Goal: Task Accomplishment & Management: Manage account settings

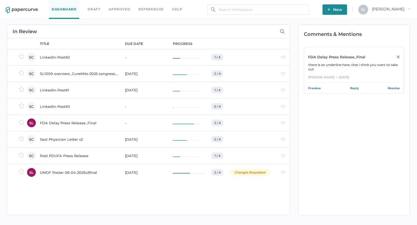
click at [68, 171] on div "UMDF Poster 06-04-2025v2final" at bounding box center [79, 172] width 79 height 7
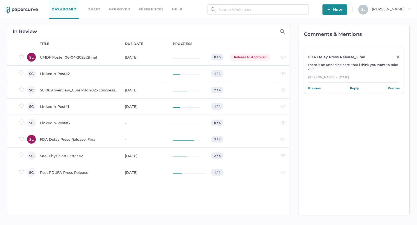
click at [77, 56] on div "UMDF Poster 06-04-2025v2final" at bounding box center [79, 57] width 79 height 7
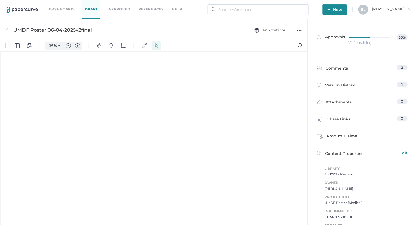
type input "135"
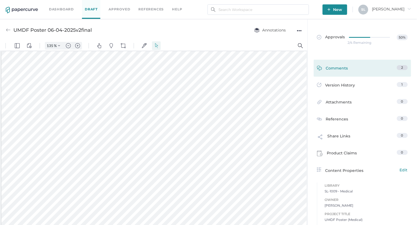
scroll to position [1, 0]
click at [331, 67] on div "Comments" at bounding box center [332, 69] width 31 height 8
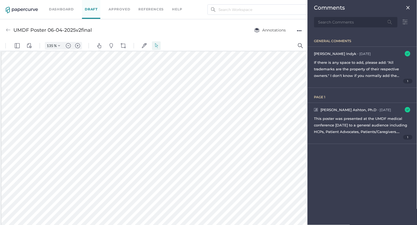
scroll to position [2, 0]
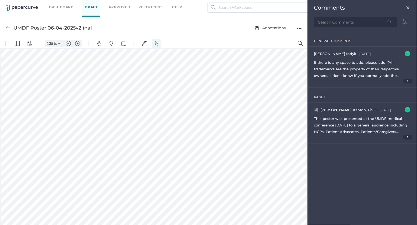
click at [408, 8] on img at bounding box center [408, 7] width 4 height 4
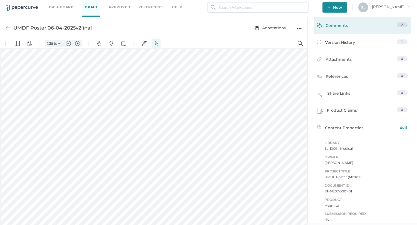
click at [344, 25] on div "Comments" at bounding box center [332, 26] width 31 height 8
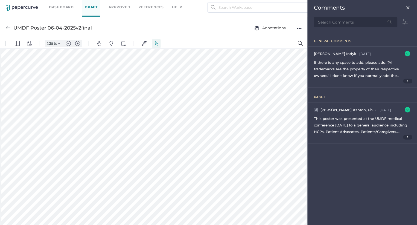
click at [409, 7] on img at bounding box center [408, 7] width 4 height 4
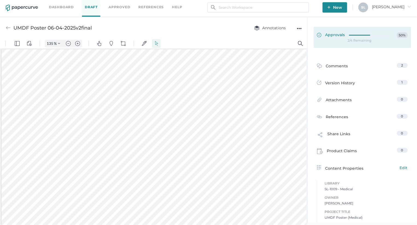
click at [337, 37] on span "Approvals" at bounding box center [331, 35] width 28 height 6
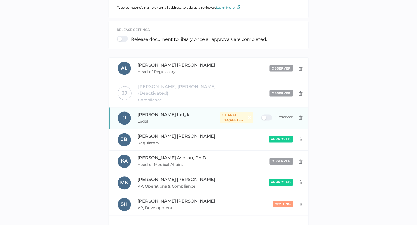
scroll to position [135, 0]
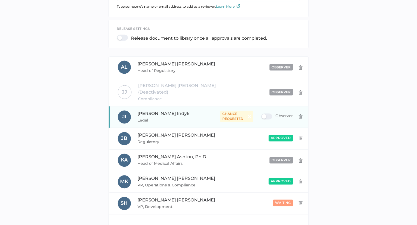
click at [224, 112] on span "change requested" at bounding box center [235, 117] width 24 height 10
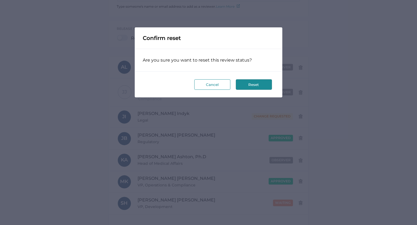
click at [248, 88] on button "Reset" at bounding box center [254, 84] width 36 height 10
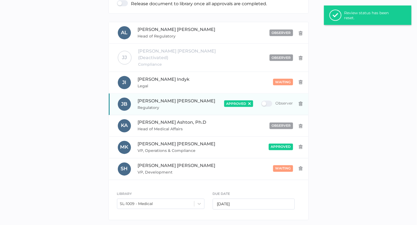
scroll to position [118, 0]
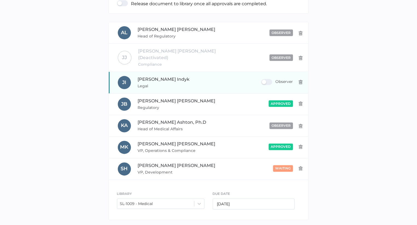
click at [271, 79] on div "Observer" at bounding box center [278, 82] width 32 height 6
click at [263, 80] on input "Observer" at bounding box center [263, 80] width 0 height 0
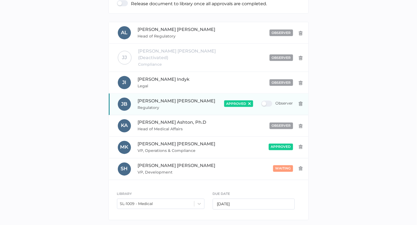
click at [267, 101] on div "Observer" at bounding box center [278, 104] width 32 height 6
click at [263, 102] on input "Observer" at bounding box center [263, 102] width 0 height 0
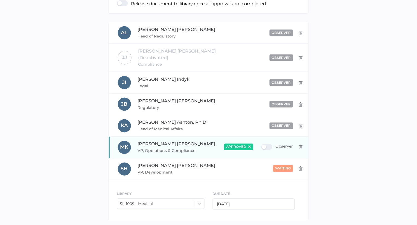
click at [269, 144] on div "Observer" at bounding box center [278, 147] width 32 height 6
click at [263, 145] on input "Observer" at bounding box center [263, 145] width 0 height 0
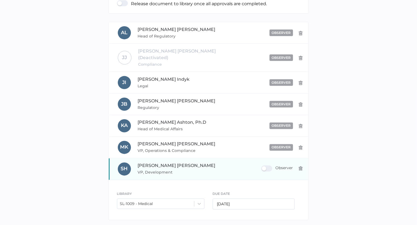
click at [270, 166] on div "Observer" at bounding box center [278, 169] width 32 height 6
click at [263, 166] on input "Observer" at bounding box center [263, 166] width 0 height 0
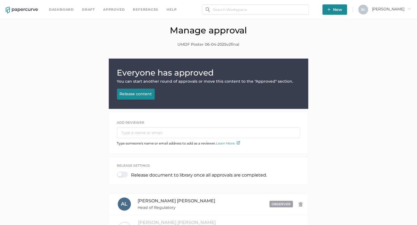
scroll to position [0, 0]
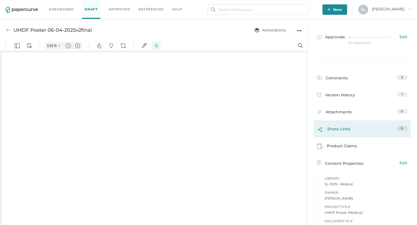
type input "135"
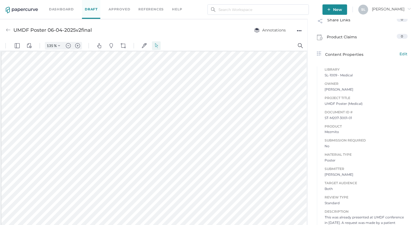
scroll to position [126, 0]
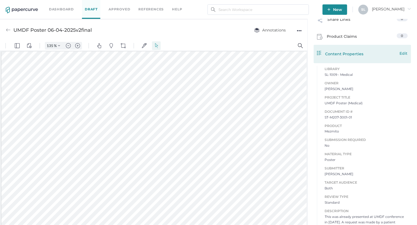
click at [404, 53] on span "Edit" at bounding box center [404, 53] width 8 height 6
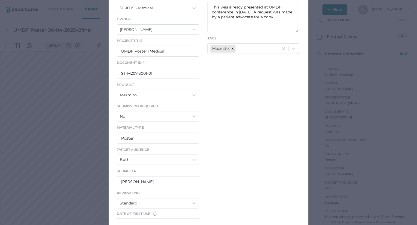
scroll to position [60, 0]
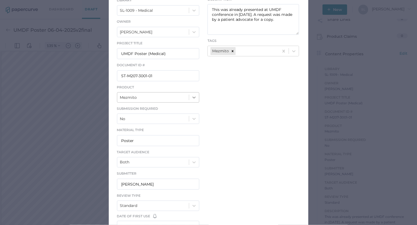
click at [194, 96] on icon at bounding box center [194, 97] width 5 height 5
click at [232, 115] on div "LIBRARY SL-1009 - Medical Owner Sandy Lee Project Title UMDF Poster (Medical) D…" at bounding box center [209, 116] width 200 height 254
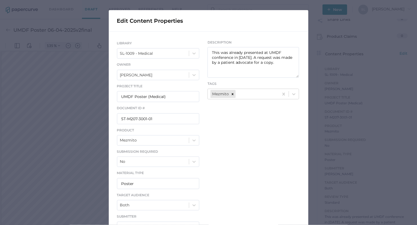
scroll to position [17, 0]
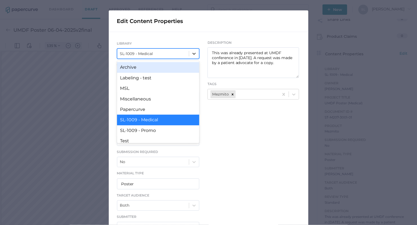
click at [196, 54] on icon at bounding box center [194, 53] width 5 height 5
click at [174, 68] on div "Archive" at bounding box center [158, 67] width 83 height 10
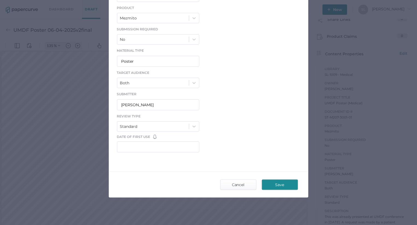
scroll to position [140, 0]
click at [279, 184] on span "Save" at bounding box center [280, 185] width 26 height 10
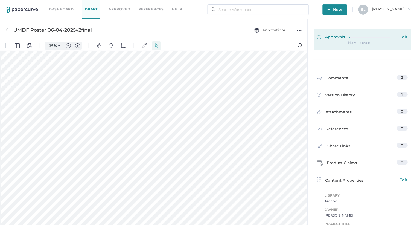
scroll to position [0, 0]
click at [341, 41] on link "Approvals Edit" at bounding box center [362, 39] width 97 height 21
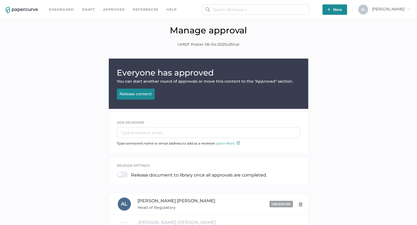
click at [145, 93] on div "Release content" at bounding box center [136, 93] width 32 height 5
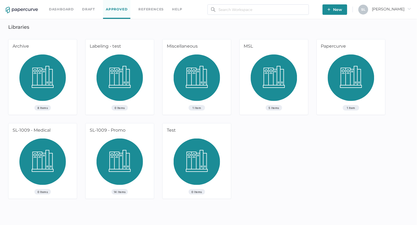
click at [48, 86] on img at bounding box center [42, 79] width 47 height 51
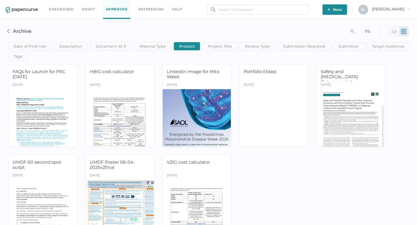
click at [54, 8] on link "Dashboard" at bounding box center [61, 9] width 25 height 6
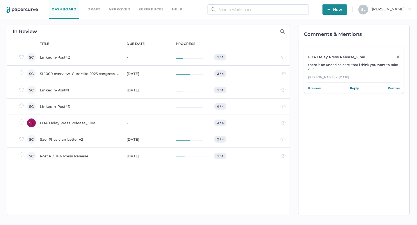
click at [70, 155] on div "Post PDUFA Press Release" at bounding box center [80, 156] width 80 height 7
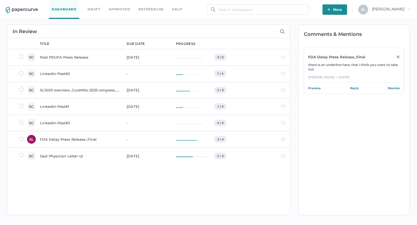
click at [66, 57] on div "Post PDUFA Press Release" at bounding box center [80, 57] width 80 height 7
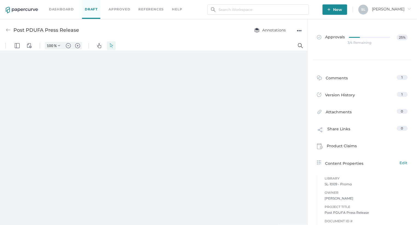
type input "135"
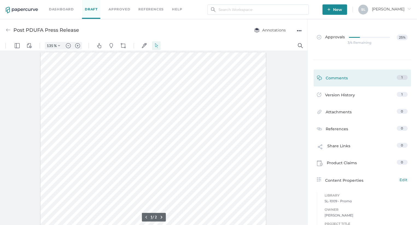
click at [336, 76] on div "Comments" at bounding box center [332, 79] width 31 height 8
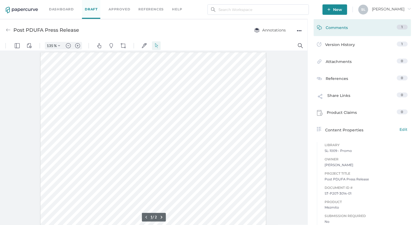
scroll to position [2, 0]
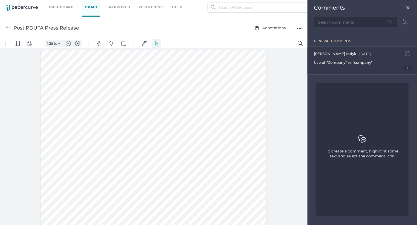
click at [407, 53] on img at bounding box center [407, 53] width 5 height 5
click at [408, 53] on img at bounding box center [407, 53] width 5 height 5
click at [410, 7] on img at bounding box center [408, 7] width 4 height 4
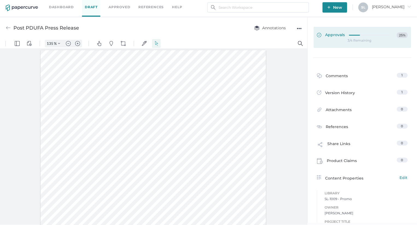
scroll to position [0, 0]
click at [336, 34] on span "Approvals" at bounding box center [331, 35] width 28 height 6
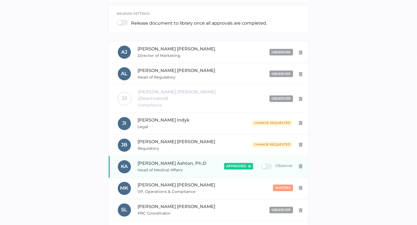
scroll to position [151, 0]
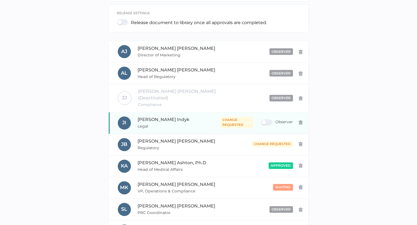
click at [265, 120] on div "Observer" at bounding box center [278, 123] width 32 height 6
click at [263, 120] on input "Observer" at bounding box center [263, 120] width 0 height 0
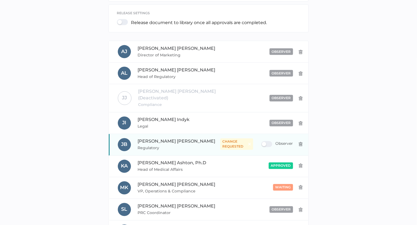
click at [264, 141] on div "Observer" at bounding box center [278, 144] width 32 height 6
click at [263, 142] on input "Observer" at bounding box center [263, 142] width 0 height 0
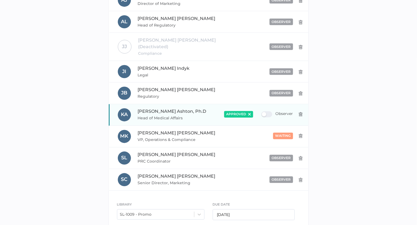
click at [262, 111] on div "Observer" at bounding box center [278, 114] width 32 height 6
click at [263, 112] on input "Observer" at bounding box center [263, 112] width 0 height 0
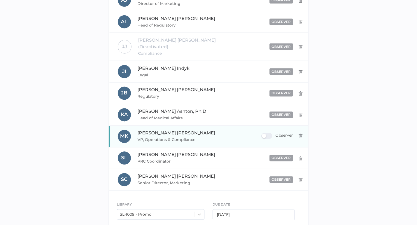
click at [265, 133] on div "Observer" at bounding box center [278, 136] width 32 height 6
click at [263, 134] on input "Observer" at bounding box center [263, 134] width 0 height 0
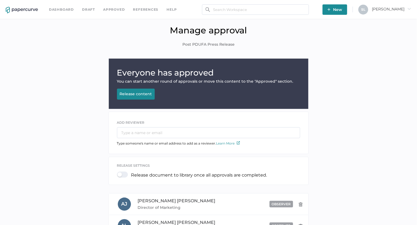
scroll to position [0, 0]
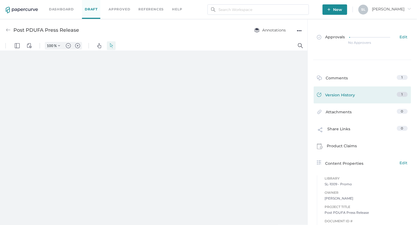
type input "135"
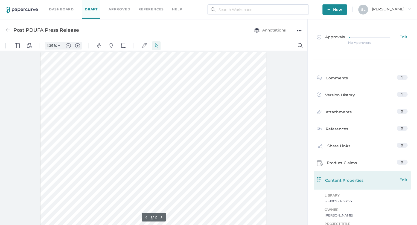
click at [404, 179] on span "Edit" at bounding box center [404, 180] width 8 height 6
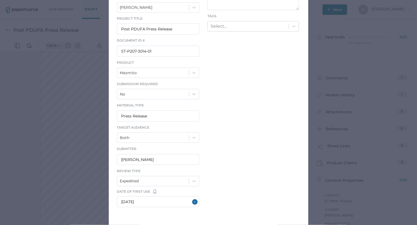
scroll to position [86, 0]
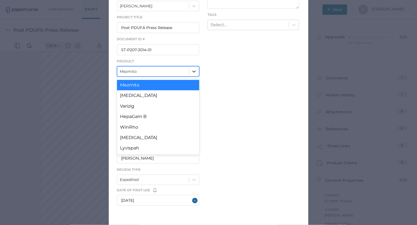
click at [196, 73] on icon at bounding box center [194, 71] width 5 height 5
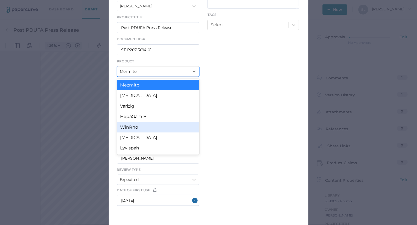
click at [238, 132] on div "LIBRARY SL-1009 - Promo Owner Sue Clement Project Title Post PDUFA Press Releas…" at bounding box center [209, 90] width 200 height 254
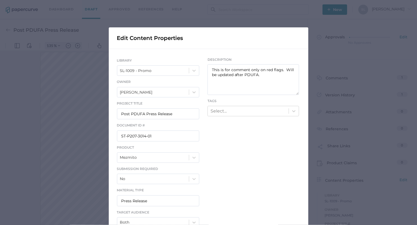
scroll to position [0, 0]
click at [195, 70] on icon at bounding box center [194, 71] width 3 height 2
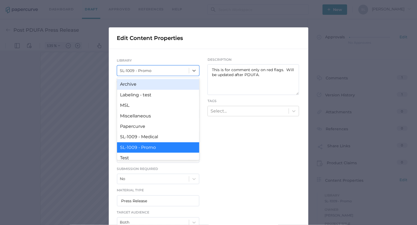
click at [181, 87] on div "Archive" at bounding box center [158, 84] width 83 height 10
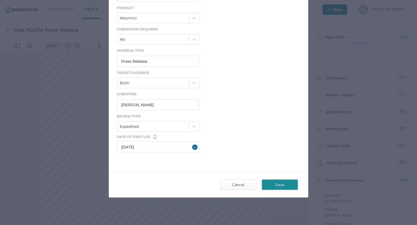
scroll to position [140, 0]
click at [282, 185] on span "Save" at bounding box center [280, 185] width 26 height 10
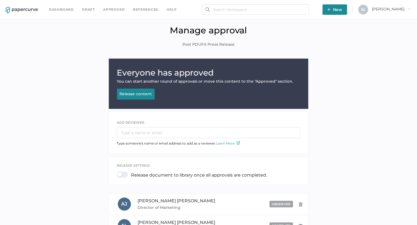
click at [146, 95] on div "Release content" at bounding box center [136, 93] width 32 height 5
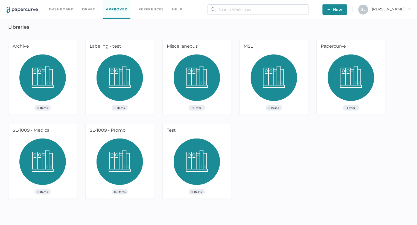
click at [52, 90] on img at bounding box center [42, 79] width 47 height 51
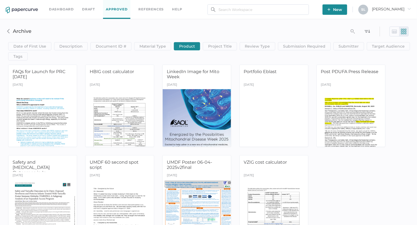
click at [62, 8] on link "Dashboard" at bounding box center [61, 9] width 25 height 6
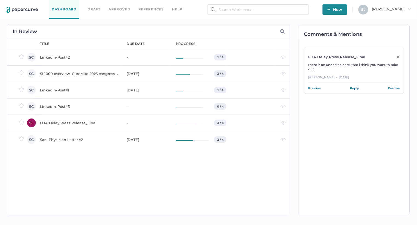
click at [118, 10] on link "Approved" at bounding box center [120, 9] width 22 height 6
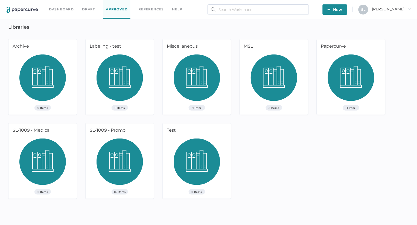
click at [48, 68] on img at bounding box center [42, 79] width 47 height 51
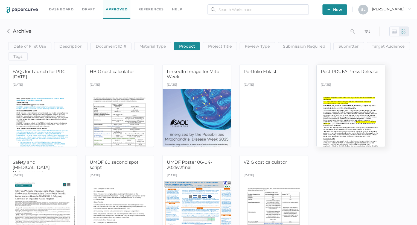
click at [343, 85] on div "Today" at bounding box center [351, 85] width 68 height 8
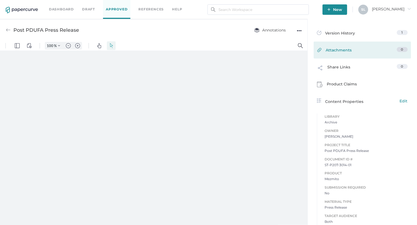
type input "135"
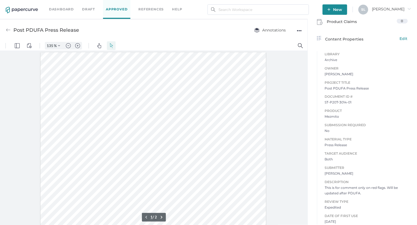
scroll to position [164, 0]
click at [7, 28] on img at bounding box center [8, 30] width 5 height 5
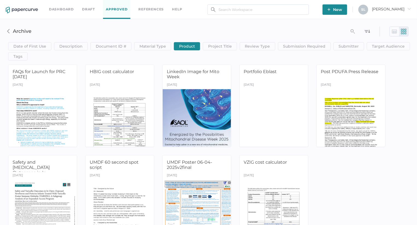
click at [112, 9] on link "Approved" at bounding box center [116, 9] width 27 height 19
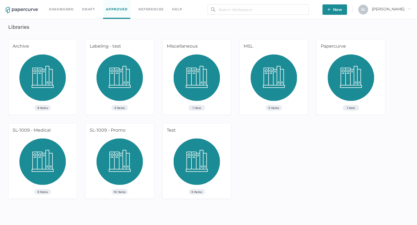
click at [123, 133] on div "SL-1009 - Promo" at bounding box center [119, 130] width 67 height 15
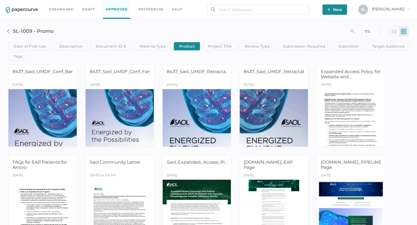
click at [62, 9] on link "Dashboard" at bounding box center [61, 9] width 25 height 6
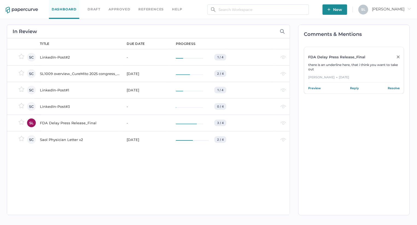
click at [125, 8] on link "Approved" at bounding box center [120, 9] width 22 height 6
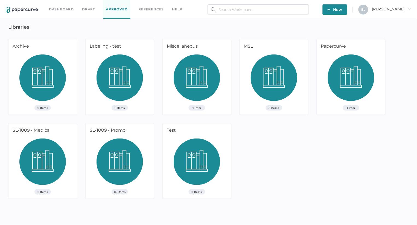
click at [45, 98] on img at bounding box center [42, 79] width 47 height 51
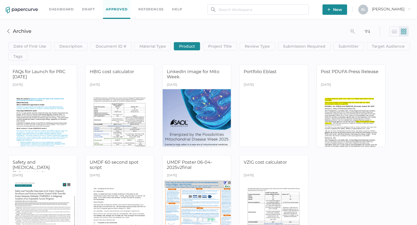
click at [8, 31] on img at bounding box center [8, 31] width 4 height 4
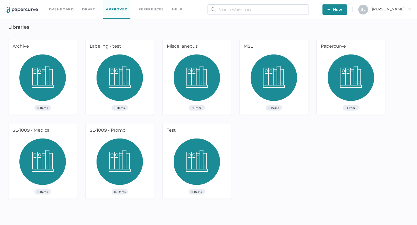
click at [132, 147] on img at bounding box center [120, 163] width 47 height 51
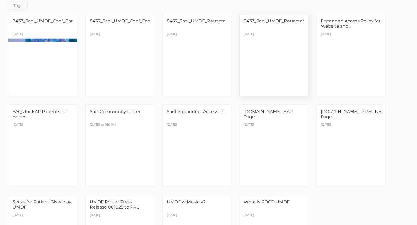
scroll to position [51, 0]
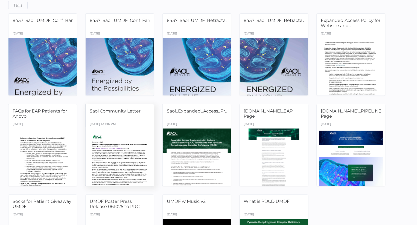
click at [131, 110] on span "Saol Community Letter" at bounding box center [115, 110] width 51 height 5
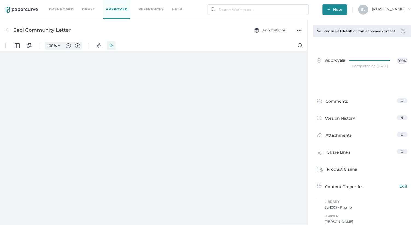
type input "135"
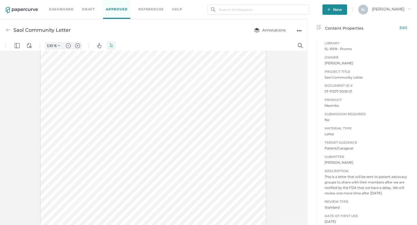
scroll to position [175, 0]
click at [8, 30] on img at bounding box center [8, 30] width 5 height 5
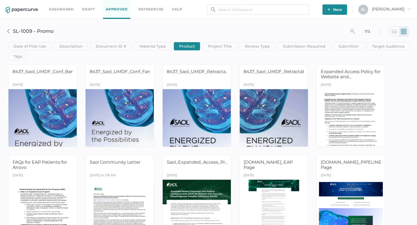
click at [59, 10] on link "Dashboard" at bounding box center [61, 9] width 25 height 6
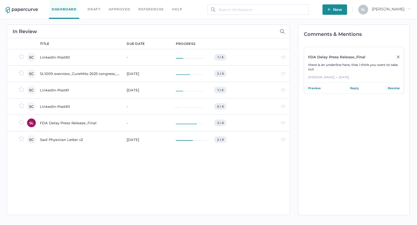
click at [63, 138] on div "Saol Physician Letter v2" at bounding box center [80, 139] width 80 height 7
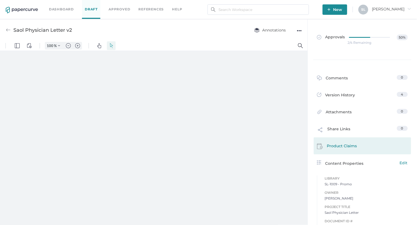
type input "135"
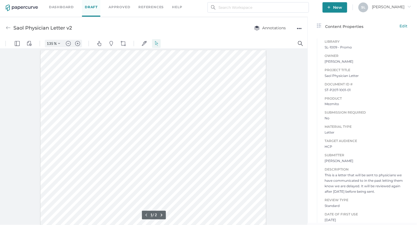
scroll to position [2, 0]
click at [59, 5] on link "Dashboard" at bounding box center [61, 7] width 25 height 6
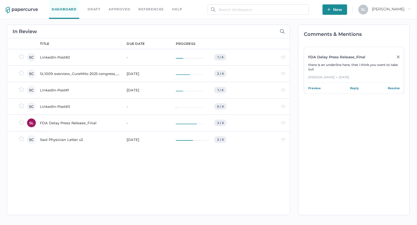
click at [66, 73] on div "SL1009 overview_CureMito 2025 congress_for PRC" at bounding box center [80, 73] width 80 height 7
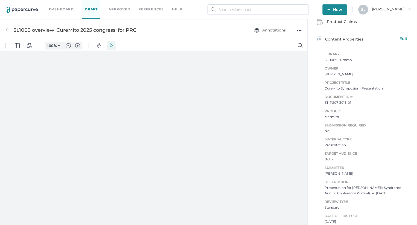
scroll to position [124, 0]
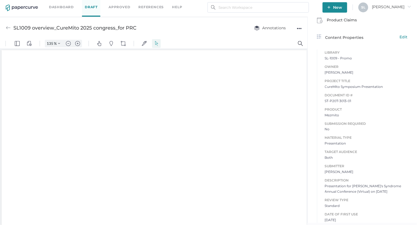
type input "135"
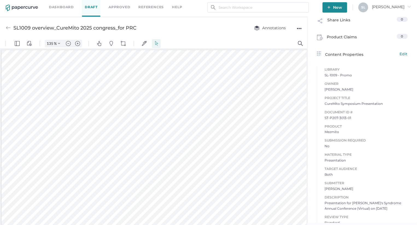
click at [66, 6] on link "Dashboard" at bounding box center [61, 7] width 25 height 6
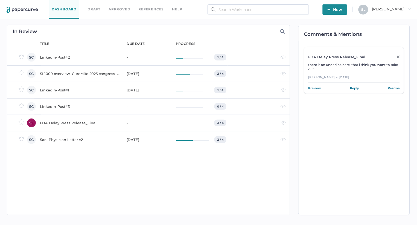
click at [79, 122] on div "FDA Delay Press Release_Final" at bounding box center [80, 123] width 80 height 7
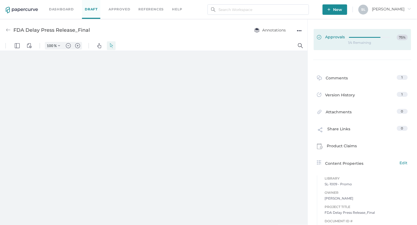
type input "135"
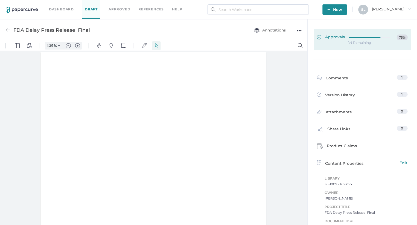
scroll to position [1, 0]
click at [335, 37] on span "Approvals" at bounding box center [331, 37] width 28 height 6
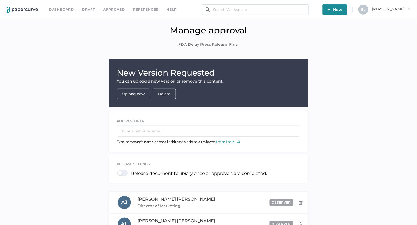
click at [66, 9] on link "Dashboard" at bounding box center [61, 10] width 25 height 6
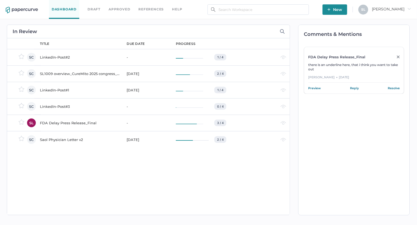
click at [60, 88] on div "LinkedIn-Post#1" at bounding box center [80, 90] width 80 height 7
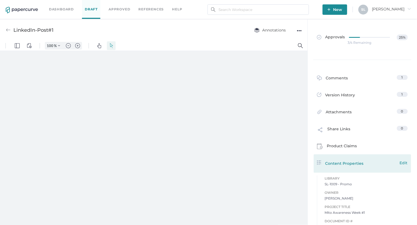
type input "135"
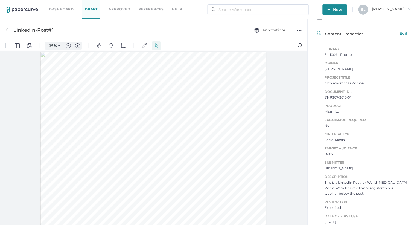
scroll to position [146, 0]
click at [61, 10] on link "Dashboard" at bounding box center [61, 9] width 25 height 6
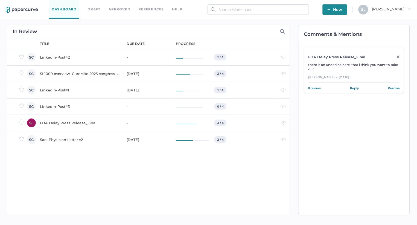
click at [56, 57] on div "LinkedIn-Post#2" at bounding box center [80, 57] width 80 height 7
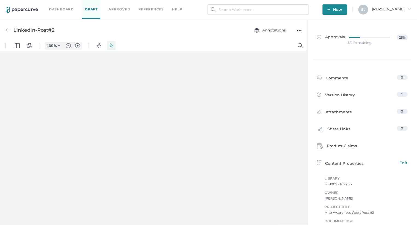
type input "135"
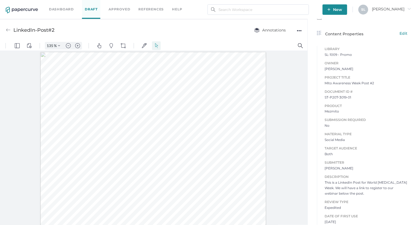
scroll to position [146, 0]
click at [67, 8] on link "Dashboard" at bounding box center [61, 9] width 25 height 6
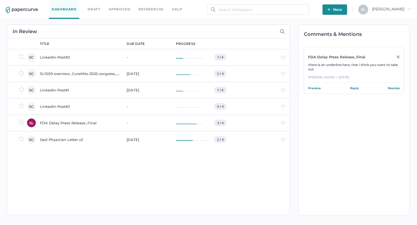
click at [64, 103] on div "LinkedIn-Post#3" at bounding box center [80, 106] width 80 height 7
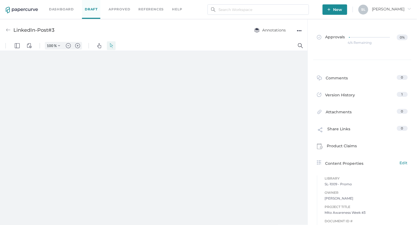
scroll to position [27, 0]
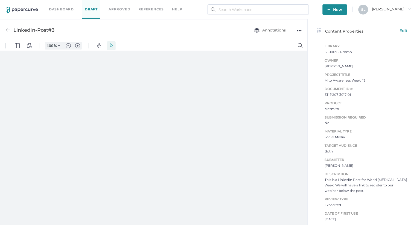
type input "135"
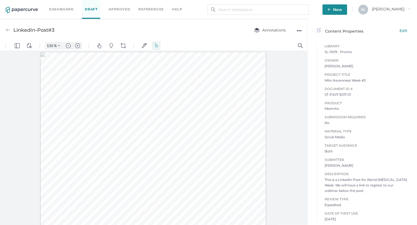
scroll to position [146, 0]
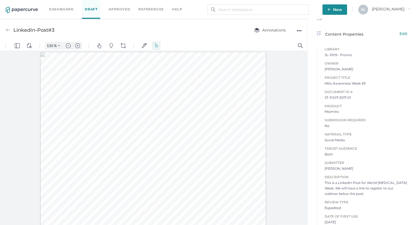
click at [57, 8] on link "Dashboard" at bounding box center [61, 9] width 25 height 6
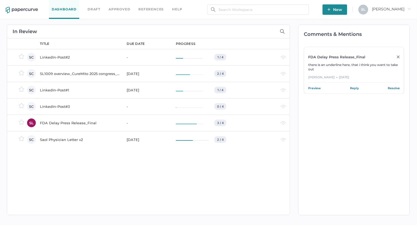
click at [63, 74] on div "SL1009 overview_CureMito 2025 congress_for PRC" at bounding box center [80, 73] width 80 height 7
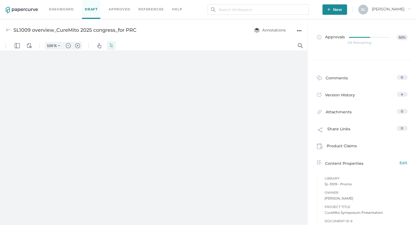
type input "135"
click at [53, 8] on link "Dashboard" at bounding box center [61, 9] width 25 height 6
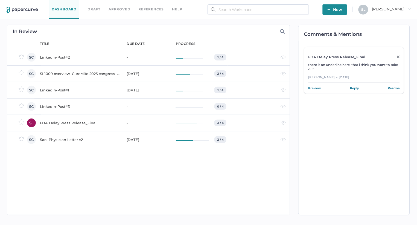
click at [61, 55] on div "LinkedIn-Post#2" at bounding box center [80, 57] width 80 height 7
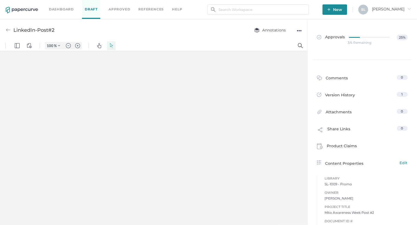
type input "135"
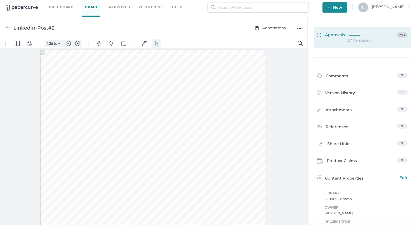
click at [333, 33] on span "Approvals" at bounding box center [331, 35] width 28 height 6
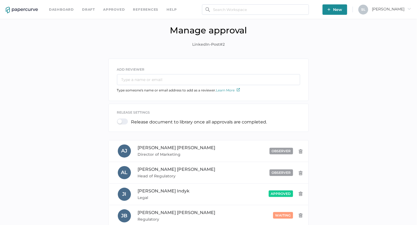
click at [68, 10] on link "Dashboard" at bounding box center [61, 10] width 25 height 6
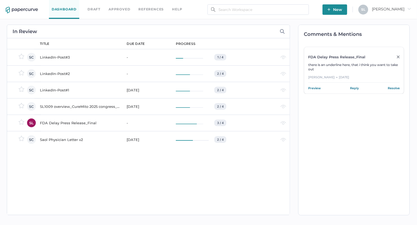
click at [61, 139] on div "Saol Physician Letter v2" at bounding box center [80, 139] width 80 height 7
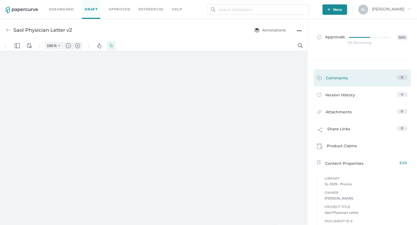
type input "135"
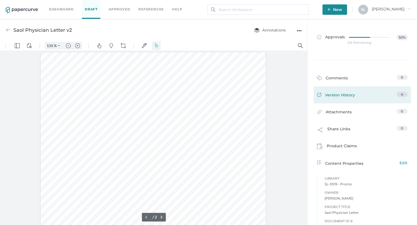
type input "1"
click at [344, 93] on div "Version History" at bounding box center [336, 96] width 38 height 8
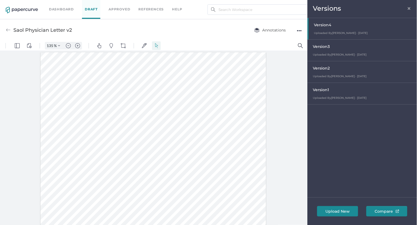
click at [409, 7] on span "×" at bounding box center [410, 7] width 4 height 4
